Goal: Check status

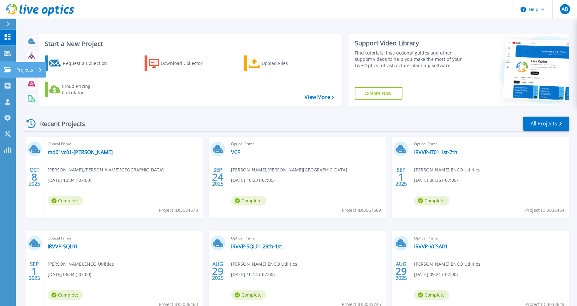
click at [9, 69] on icon at bounding box center [8, 69] width 8 height 5
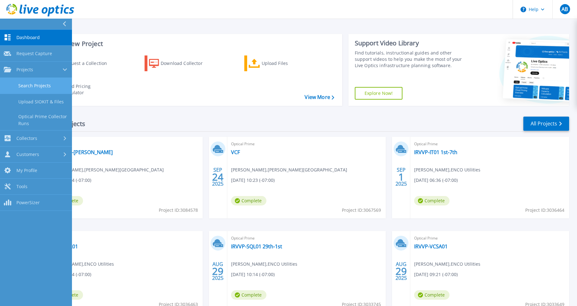
click at [40, 83] on link "Search Projects" at bounding box center [36, 86] width 72 height 16
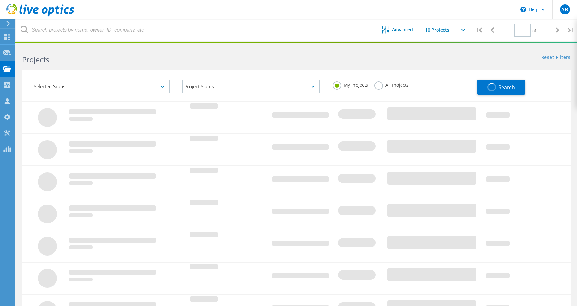
type input "1"
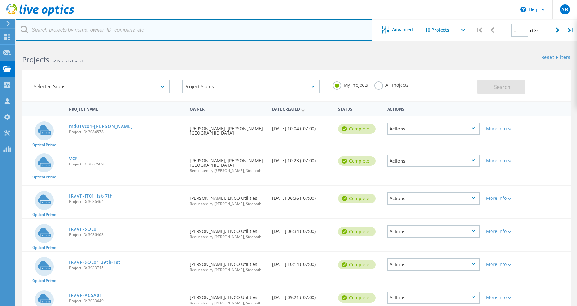
click at [95, 31] on input "text" at bounding box center [194, 30] width 356 height 22
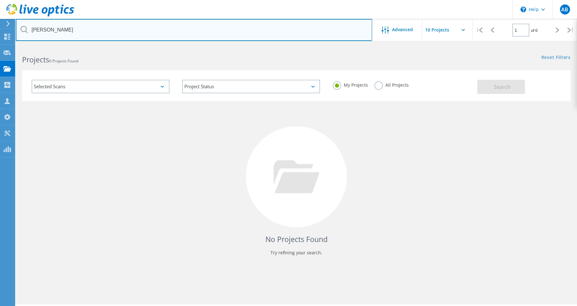
click at [74, 31] on input "marshall" at bounding box center [194, 30] width 356 height 22
click at [85, 32] on input "marshal" at bounding box center [194, 30] width 356 height 22
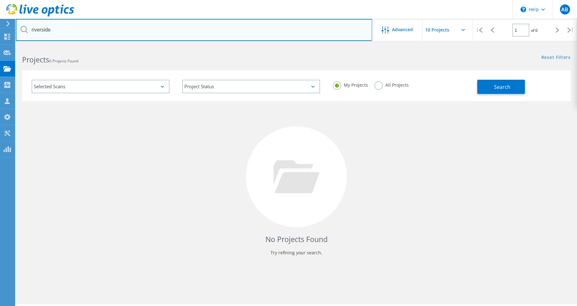
type input "riverside"
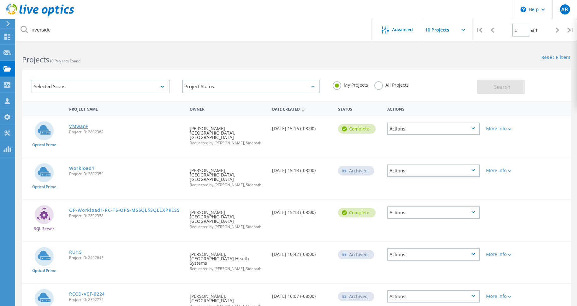
click at [79, 127] on link "VMware" at bounding box center [78, 126] width 19 height 4
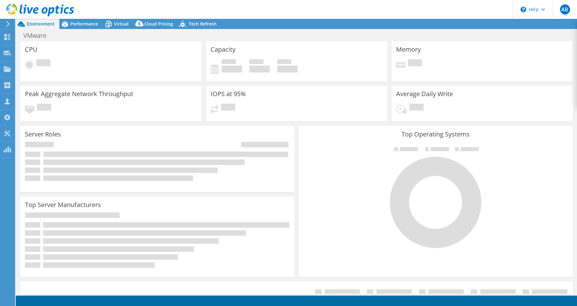
select select "USD"
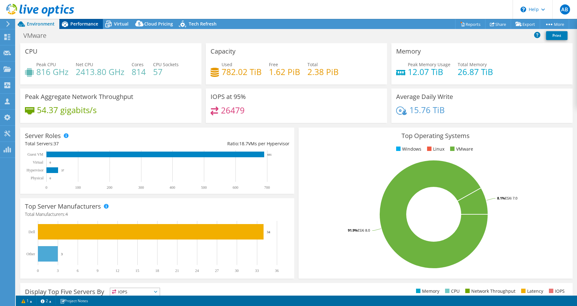
click at [90, 21] on span "Performance" at bounding box center [84, 24] width 28 height 6
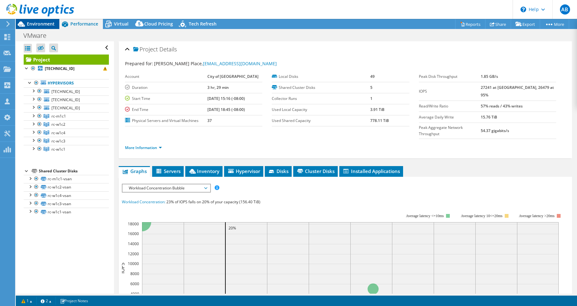
click at [44, 23] on span "Environment" at bounding box center [41, 24] width 28 height 6
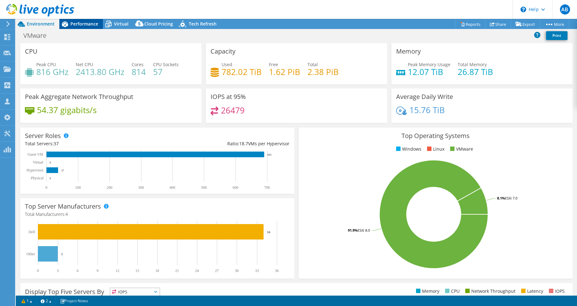
click at [86, 23] on span "Performance" at bounding box center [84, 24] width 28 height 6
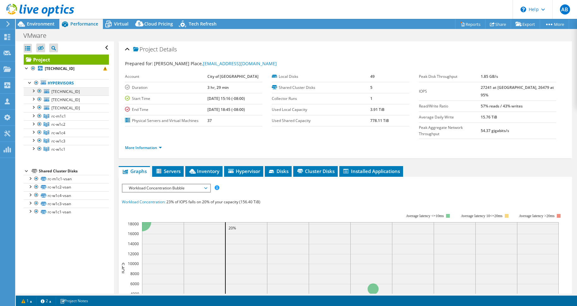
click at [33, 89] on div at bounding box center [33, 90] width 6 height 6
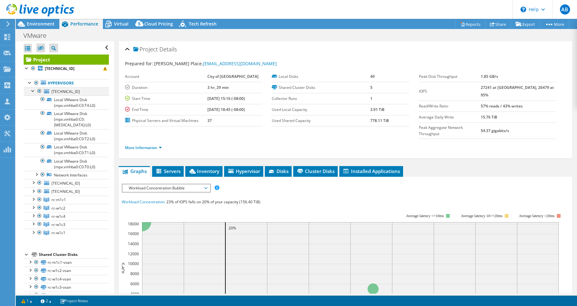
click at [33, 89] on div at bounding box center [33, 90] width 6 height 6
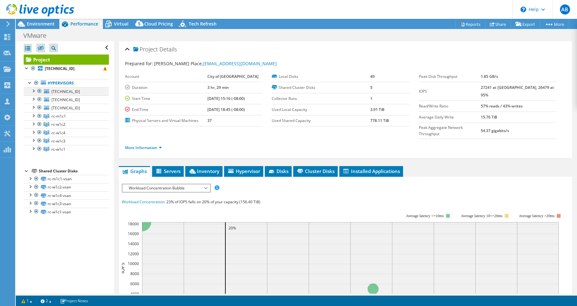
click at [41, 90] on div at bounding box center [39, 91] width 6 height 8
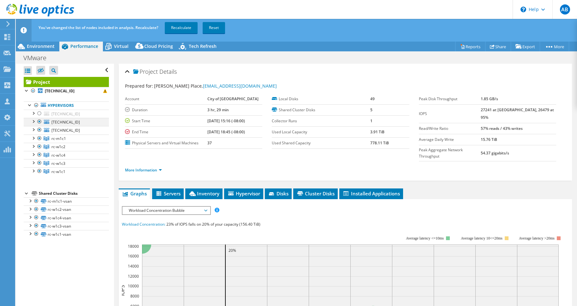
click at [41, 121] on div at bounding box center [39, 122] width 6 height 8
click at [40, 128] on div at bounding box center [39, 130] width 6 height 8
click at [189, 27] on link "Recalculate" at bounding box center [181, 27] width 33 height 11
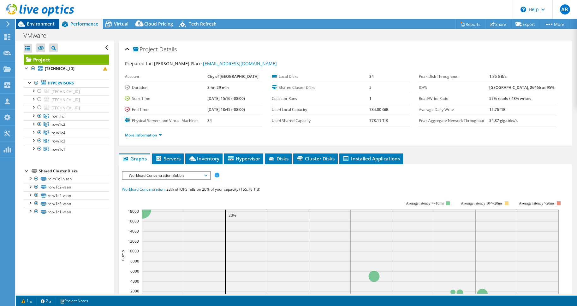
click at [39, 23] on span "Environment" at bounding box center [41, 24] width 28 height 6
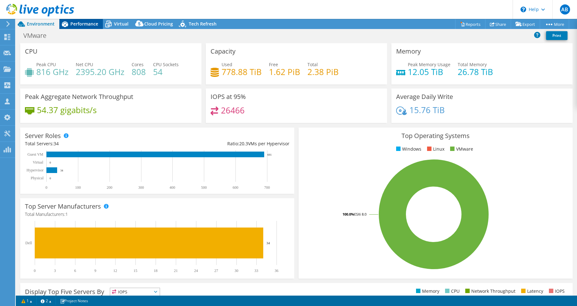
click at [94, 22] on span "Performance" at bounding box center [84, 24] width 28 height 6
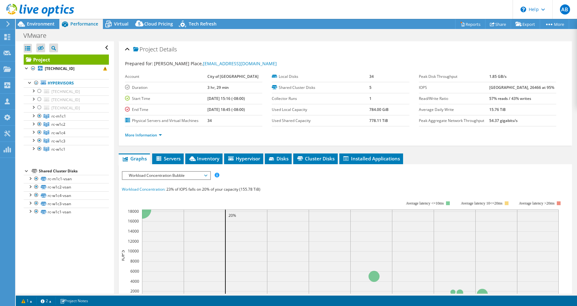
drag, startPoint x: 238, startPoint y: 37, endPoint x: 164, endPoint y: 41, distance: 74.6
click at [238, 37] on div "VMware Print" at bounding box center [296, 36] width 561 height 12
click at [33, 114] on div at bounding box center [33, 115] width 6 height 6
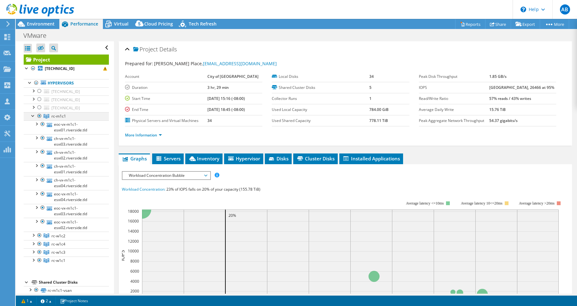
click at [33, 115] on div at bounding box center [33, 115] width 6 height 6
